Goal: Information Seeking & Learning: Check status

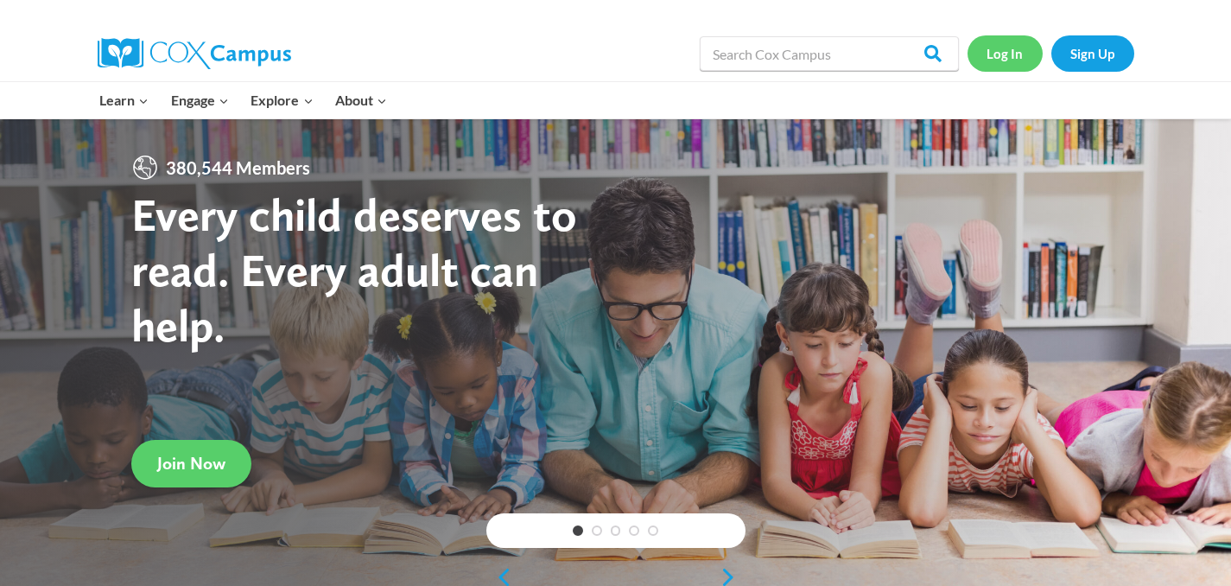
click at [1012, 51] on link "Log In" at bounding box center [1005, 52] width 75 height 35
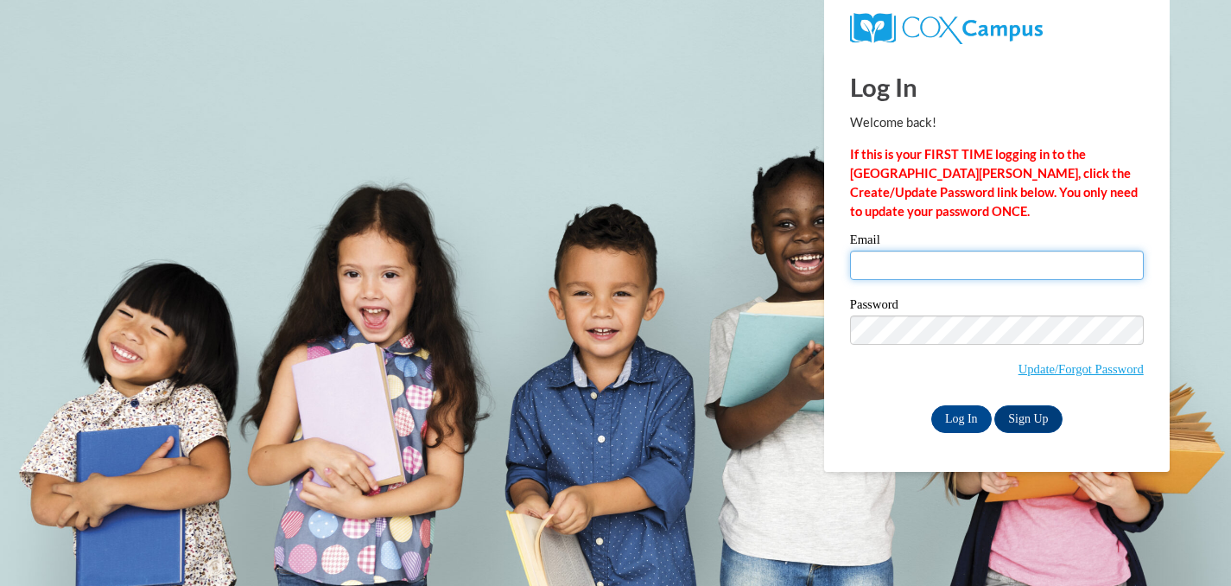
click at [940, 265] on input "Email" at bounding box center [997, 265] width 294 height 29
type input "vpritchard@waukesha.k12.wi.us"
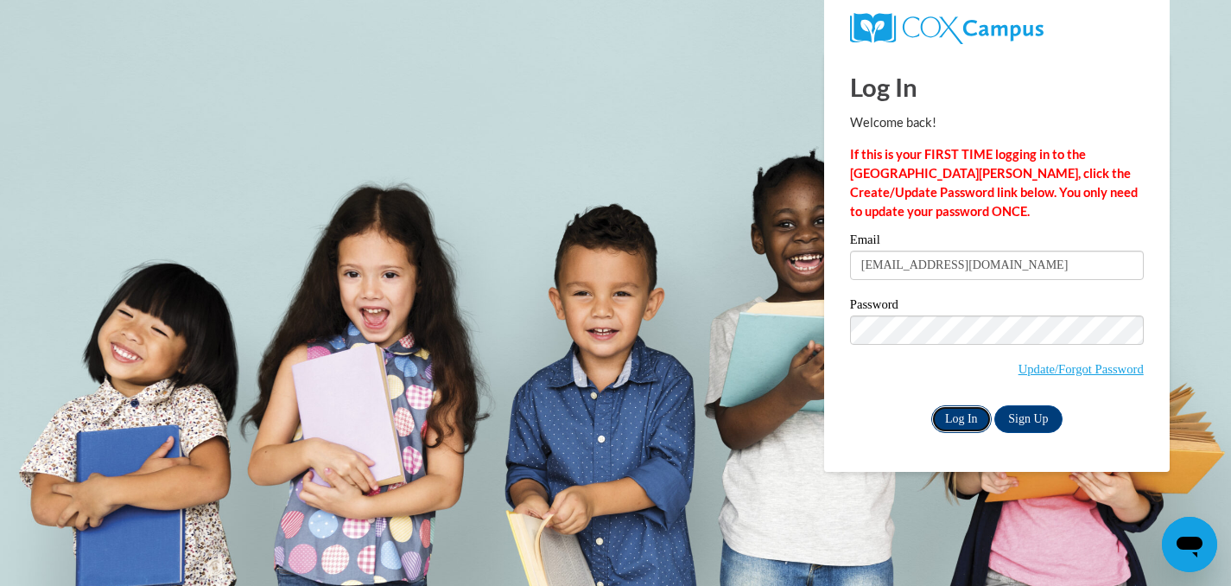
click at [961, 418] on input "Log In" at bounding box center [962, 419] width 60 height 28
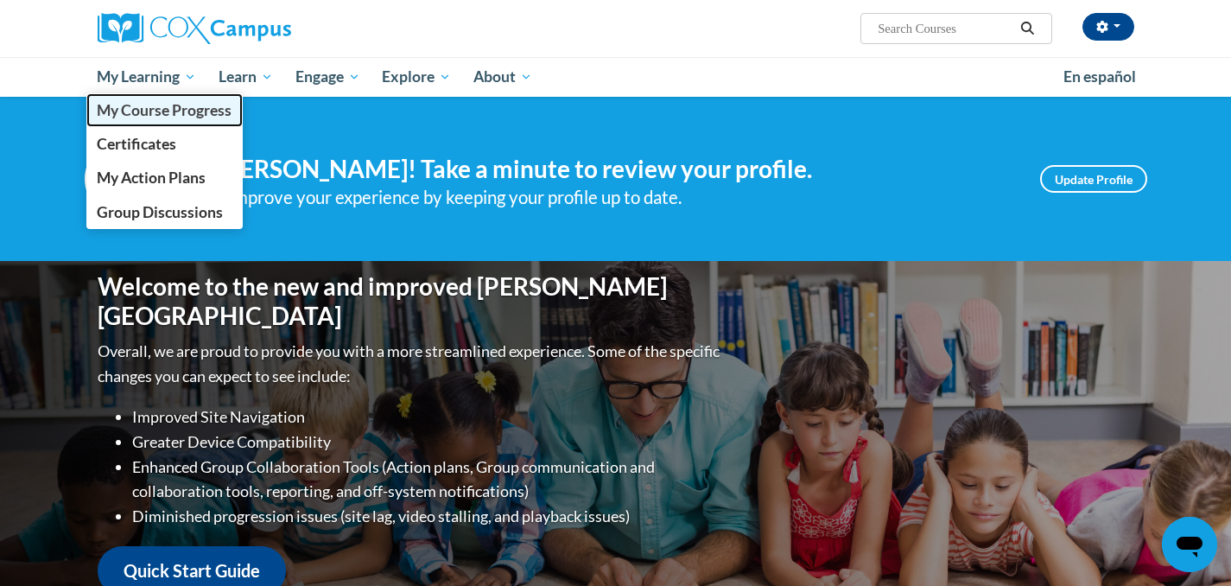
click at [143, 110] on span "My Course Progress" at bounding box center [164, 110] width 135 height 18
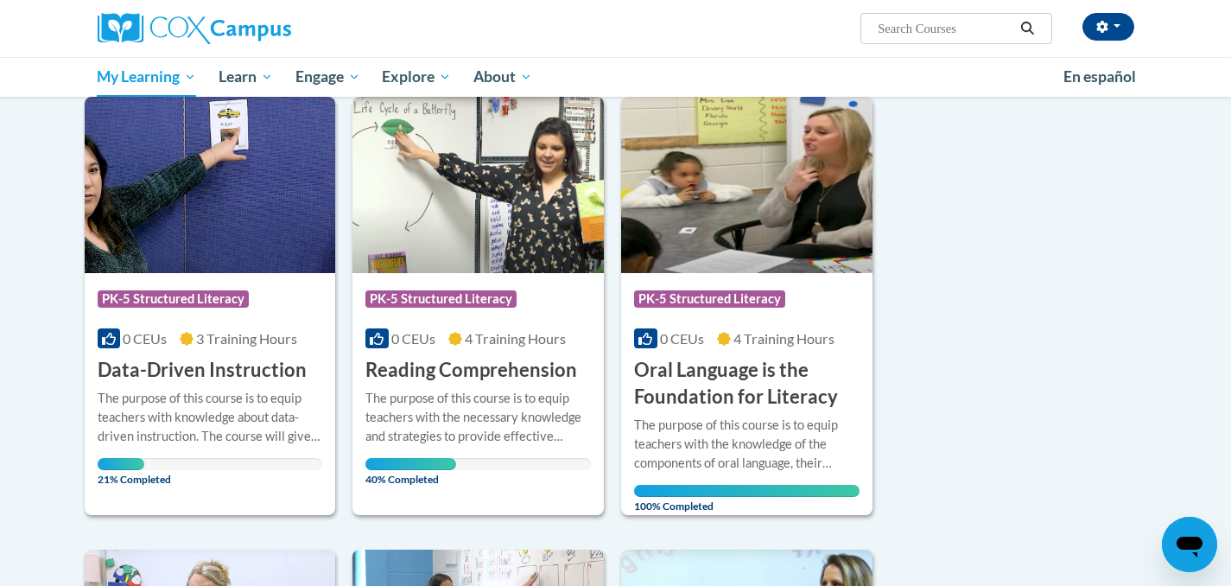
scroll to position [220, 0]
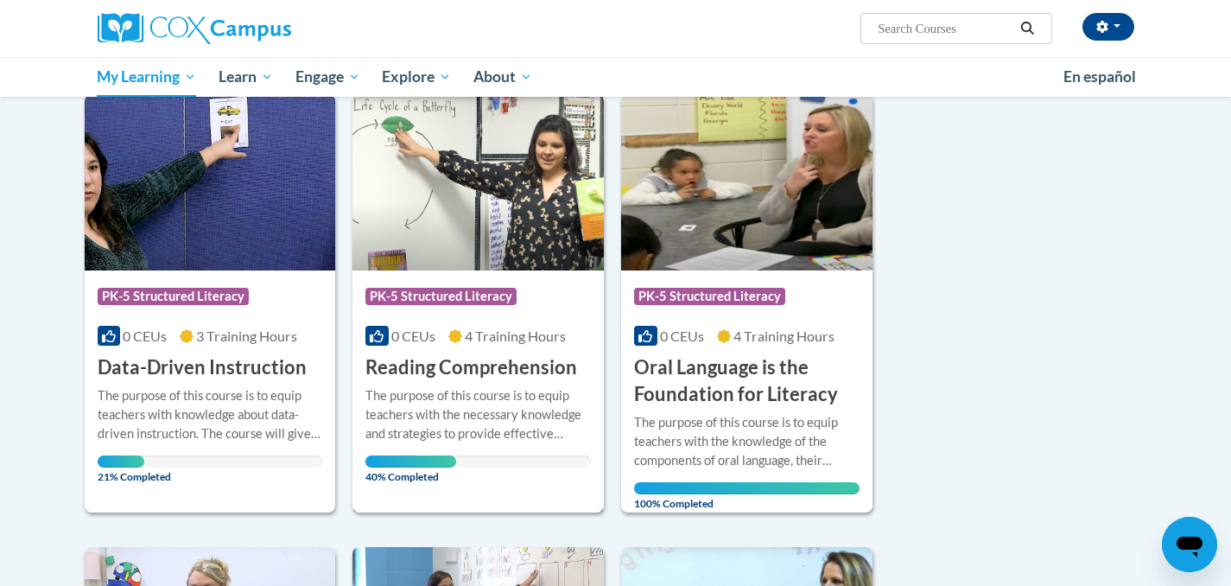
click at [442, 364] on h3 "Reading Comprehension" at bounding box center [472, 367] width 212 height 27
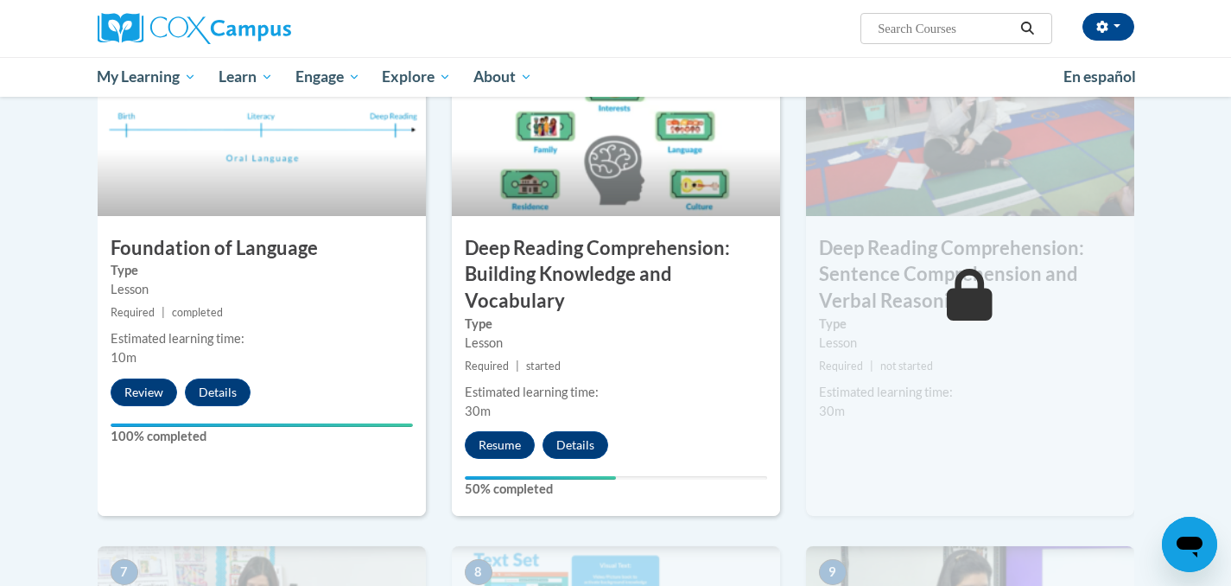
scroll to position [860, 0]
click at [501, 443] on button "Resume" at bounding box center [500, 444] width 70 height 28
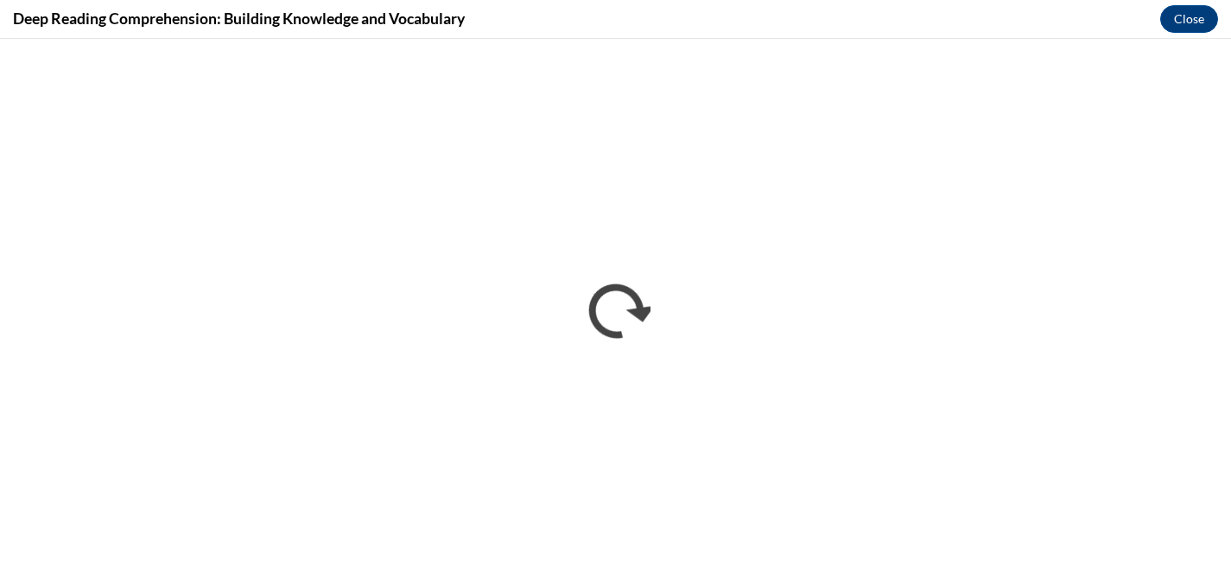
scroll to position [0, 0]
